Goal: Find specific page/section: Find specific page/section

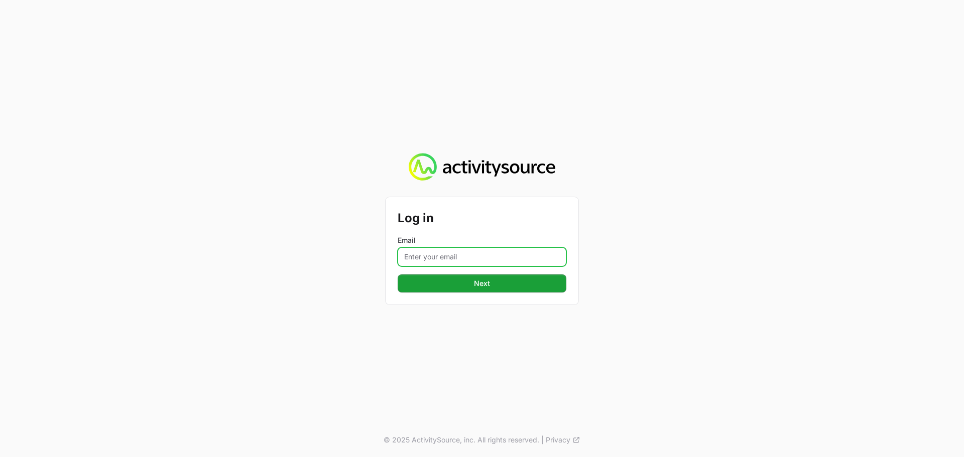
click at [470, 263] on input "Email" at bounding box center [482, 257] width 169 height 19
type input "[PERSON_NAME][EMAIL_ADDRESS][DOMAIN_NAME]"
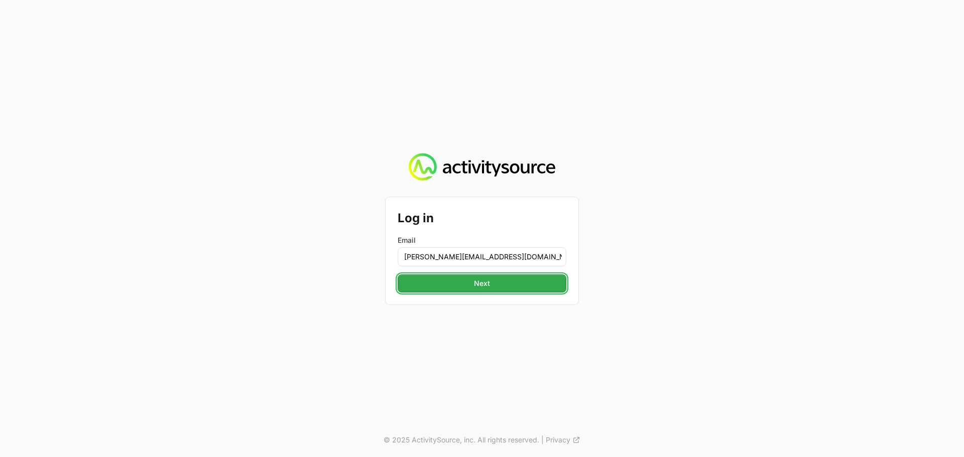
click at [481, 285] on span "Next" at bounding box center [482, 284] width 157 height 12
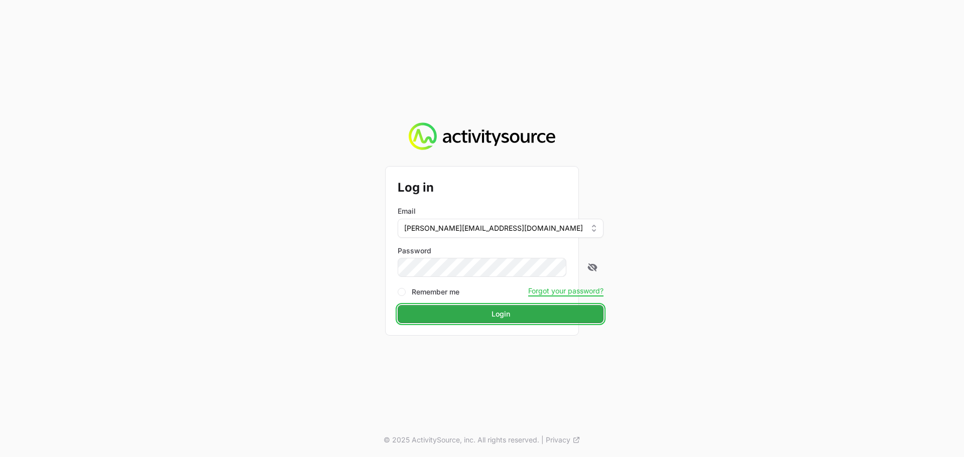
click at [483, 316] on span "Login" at bounding box center [501, 314] width 194 height 12
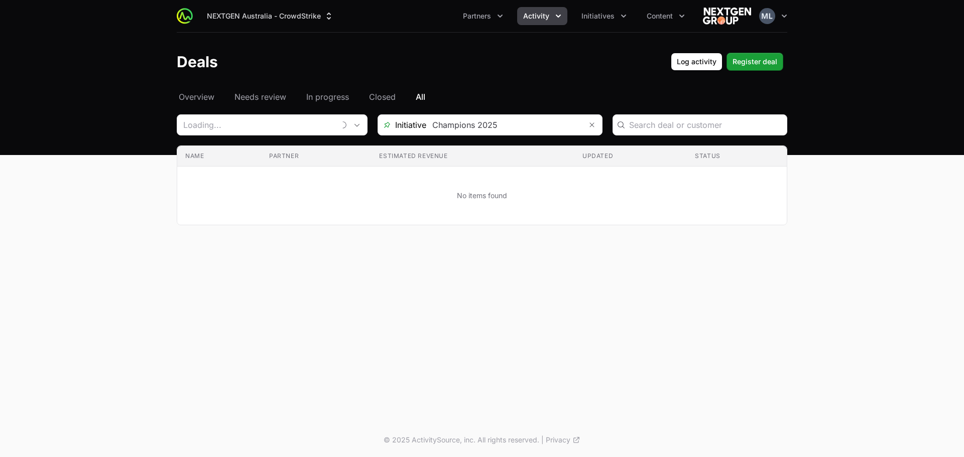
type input "Vectra"
click at [350, 128] on icon "Remove" at bounding box center [351, 125] width 6 height 8
